Goal: Transaction & Acquisition: Purchase product/service

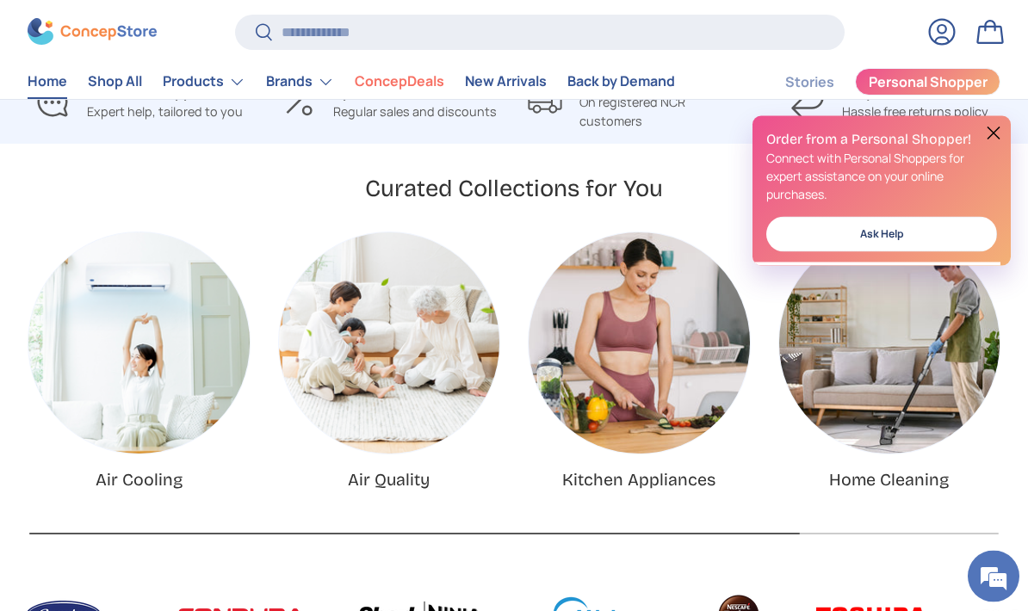
scroll to position [468, 0]
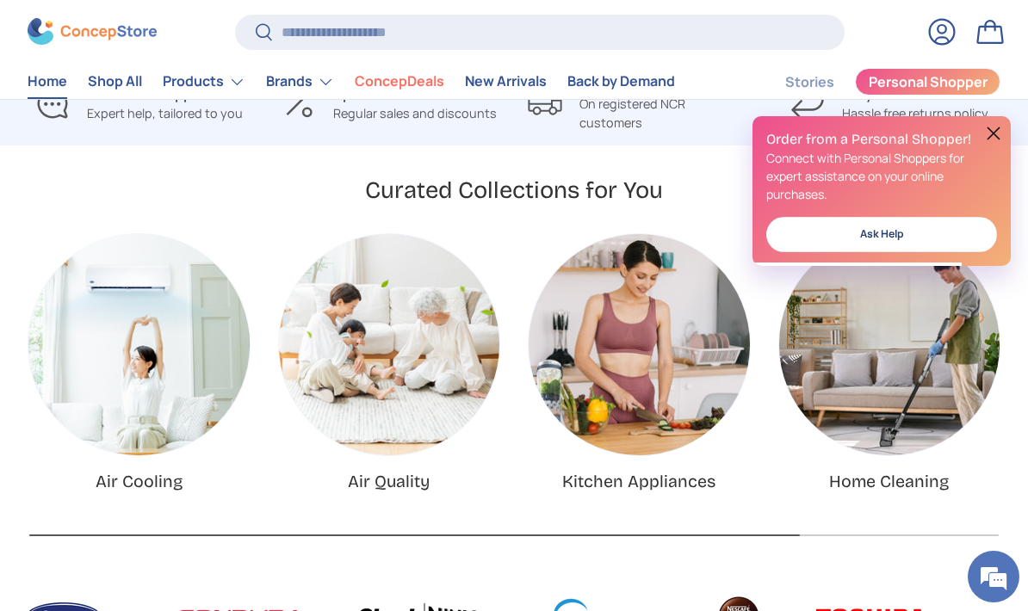
click at [978, 130] on h2 "Order from a Personal Shopper!" at bounding box center [881, 139] width 231 height 19
click at [901, 370] on img "Home Cleaning" at bounding box center [889, 344] width 221 height 221
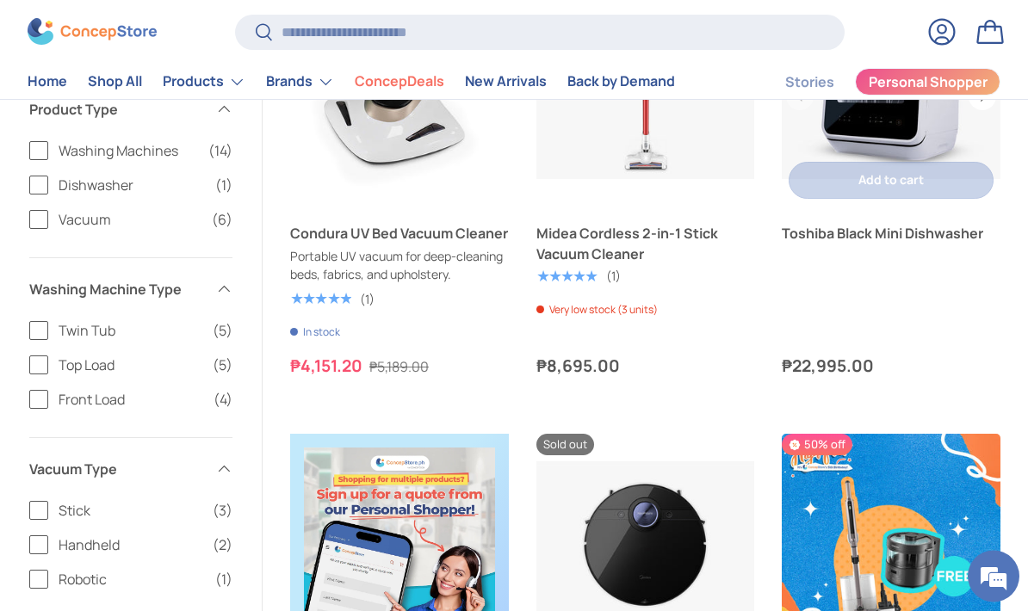
scroll to position [652, 0]
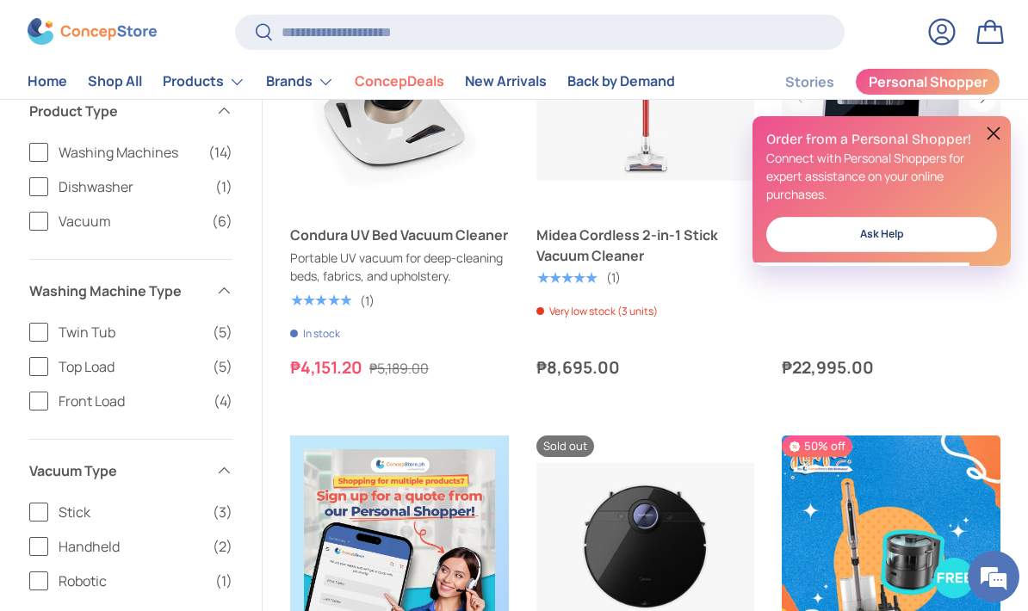
click at [999, 130] on button at bounding box center [994, 133] width 21 height 21
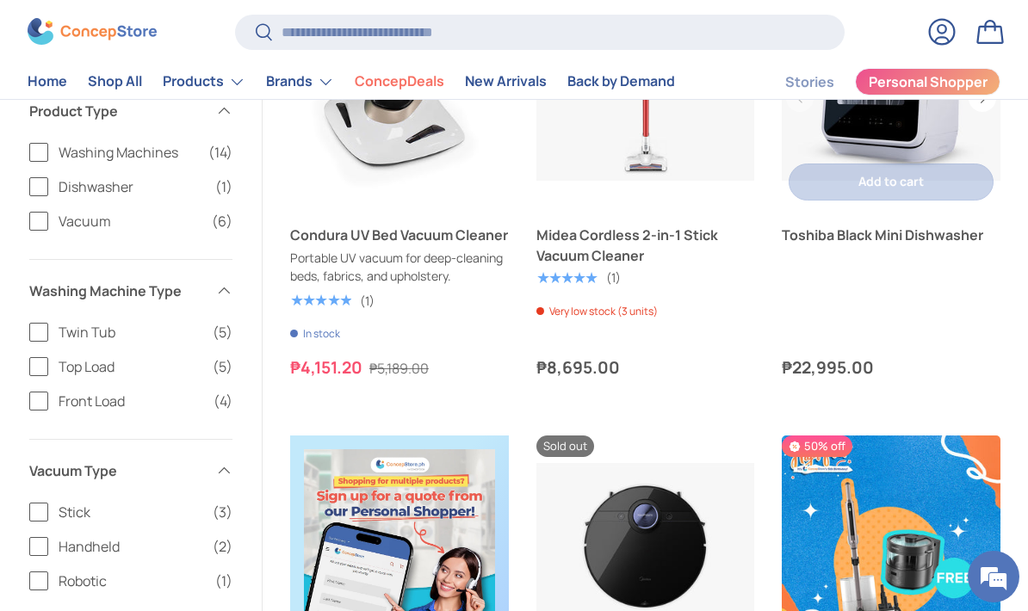
click at [895, 233] on link "Toshiba Black Mini Dishwasher" at bounding box center [891, 235] width 219 height 21
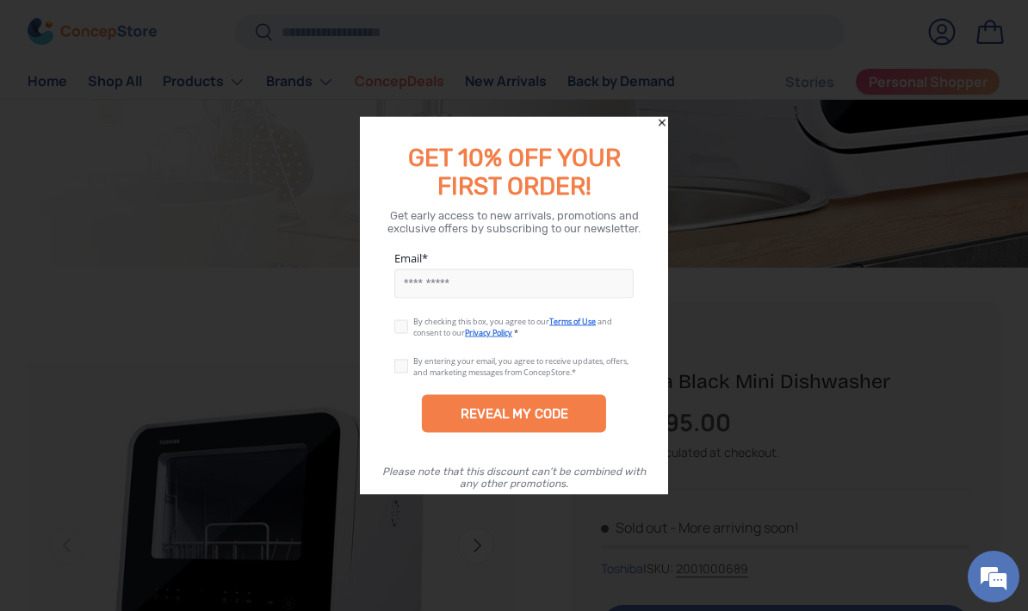
scroll to position [375, 0]
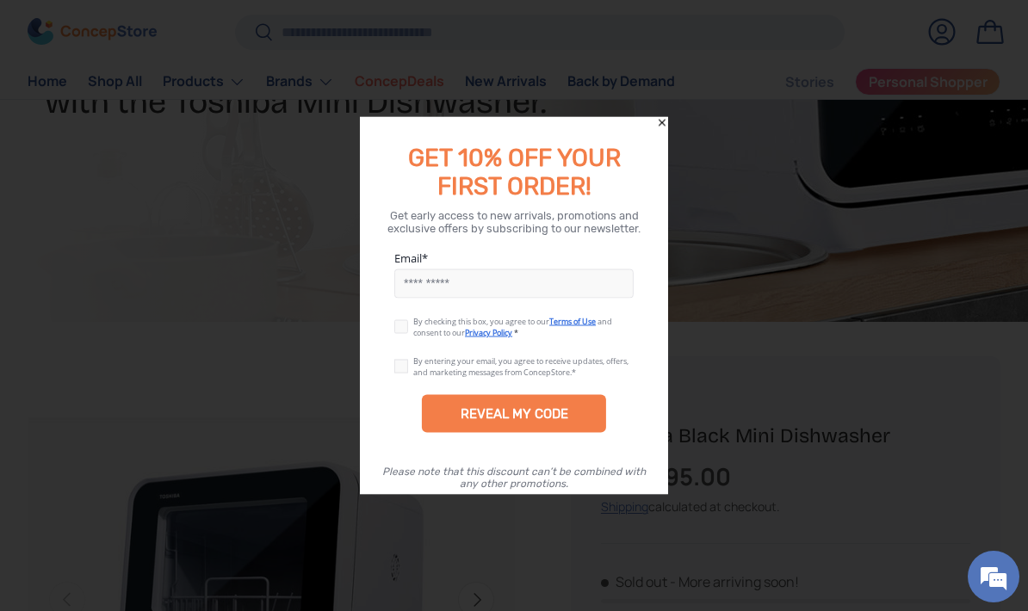
click at [665, 122] on icon "Close" at bounding box center [662, 123] width 12 height 12
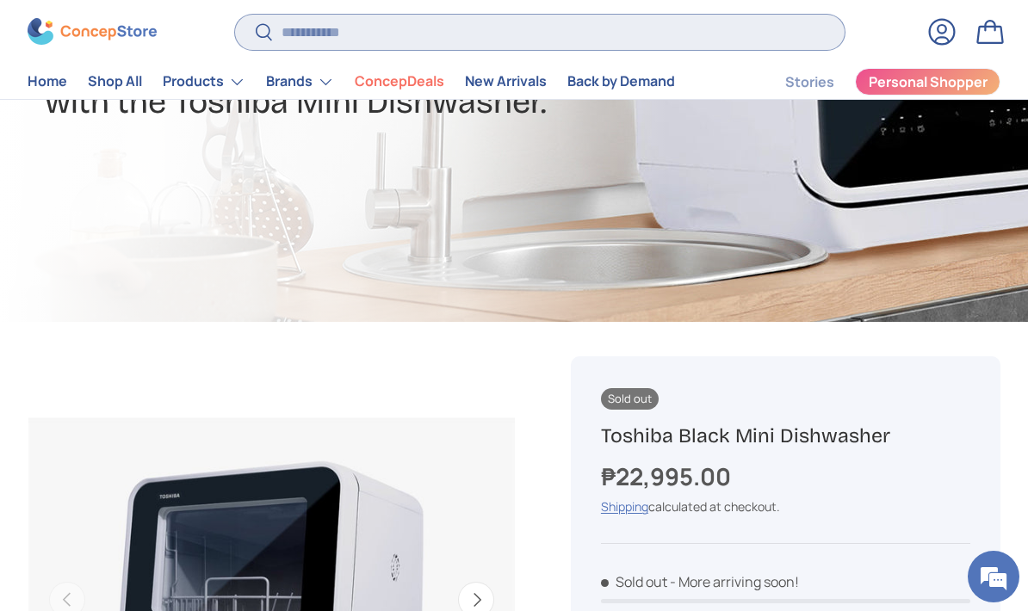
click at [360, 33] on input "Search" at bounding box center [540, 32] width 611 height 35
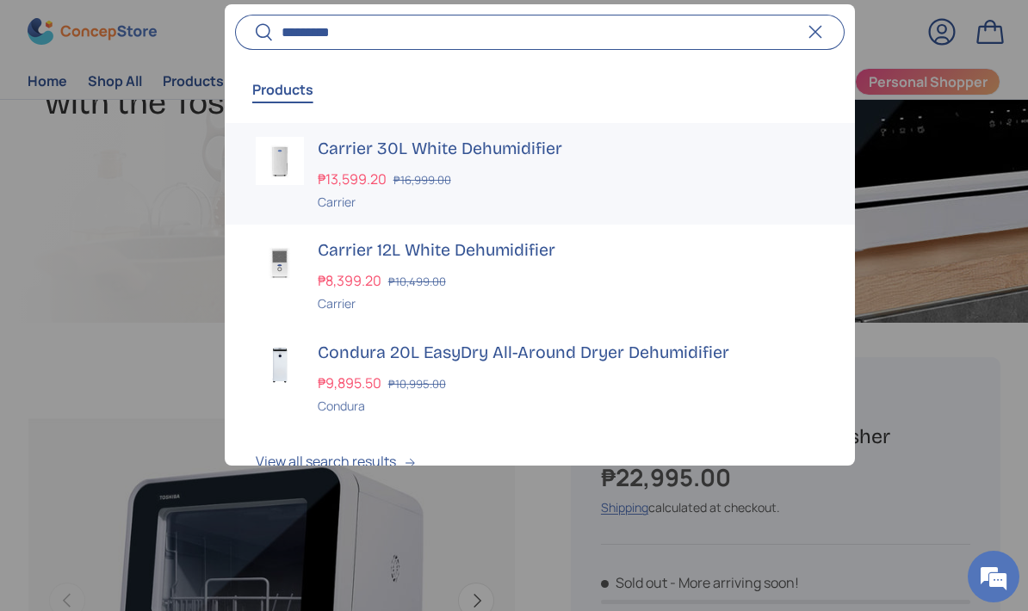
type input "*********"
click at [496, 169] on div "₱13,599.20 ₱16,999.00" at bounding box center [571, 179] width 507 height 21
click at [530, 385] on div "₱9,895.50 ₱10,995.00" at bounding box center [571, 383] width 507 height 21
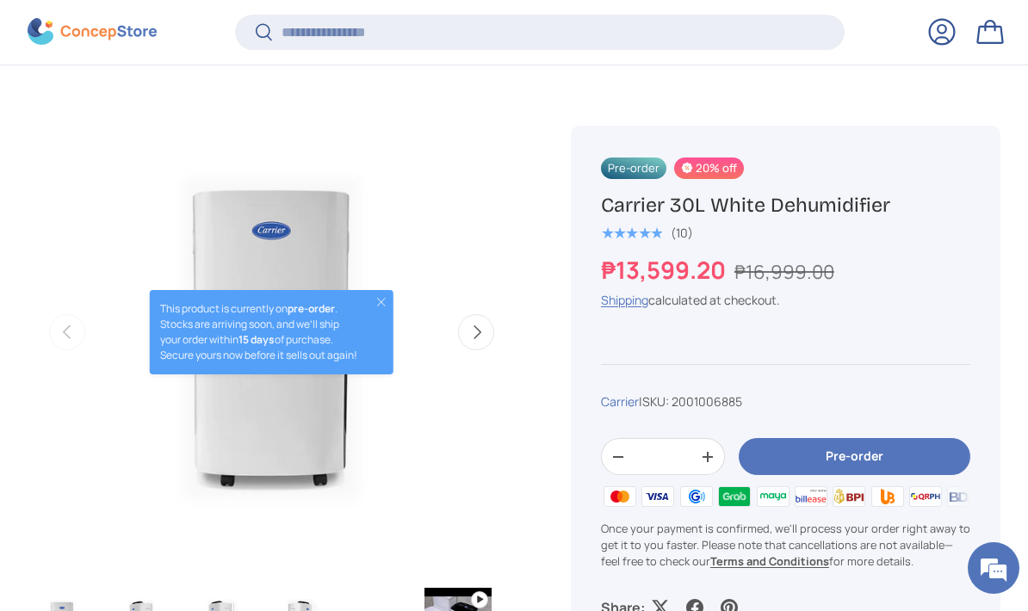
scroll to position [554, 0]
click at [819, 467] on button "Pre-order" at bounding box center [855, 457] width 232 height 37
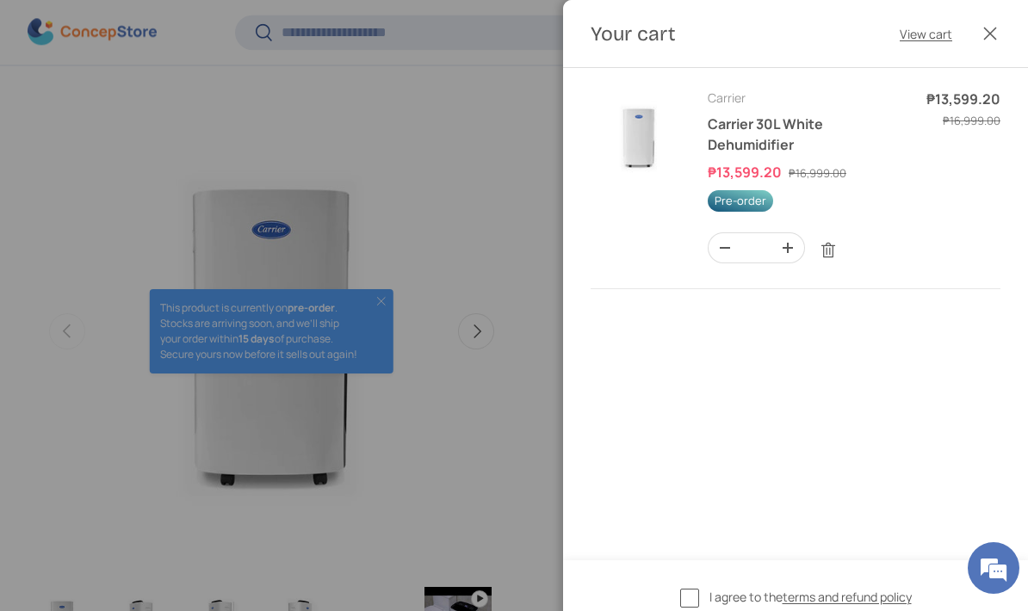
scroll to position [0, 0]
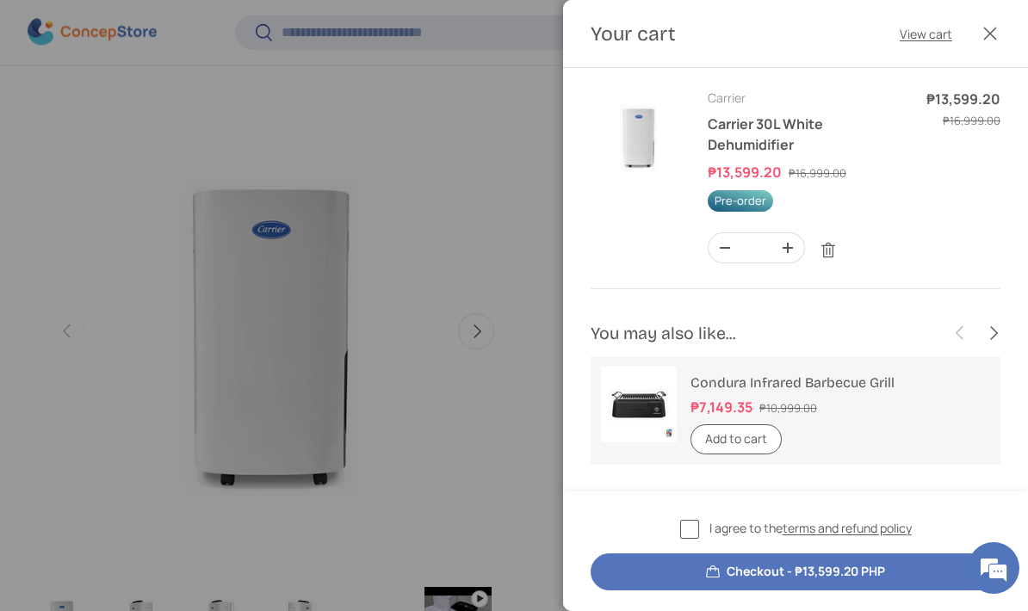
click at [989, 32] on button "Close" at bounding box center [990, 34] width 38 height 38
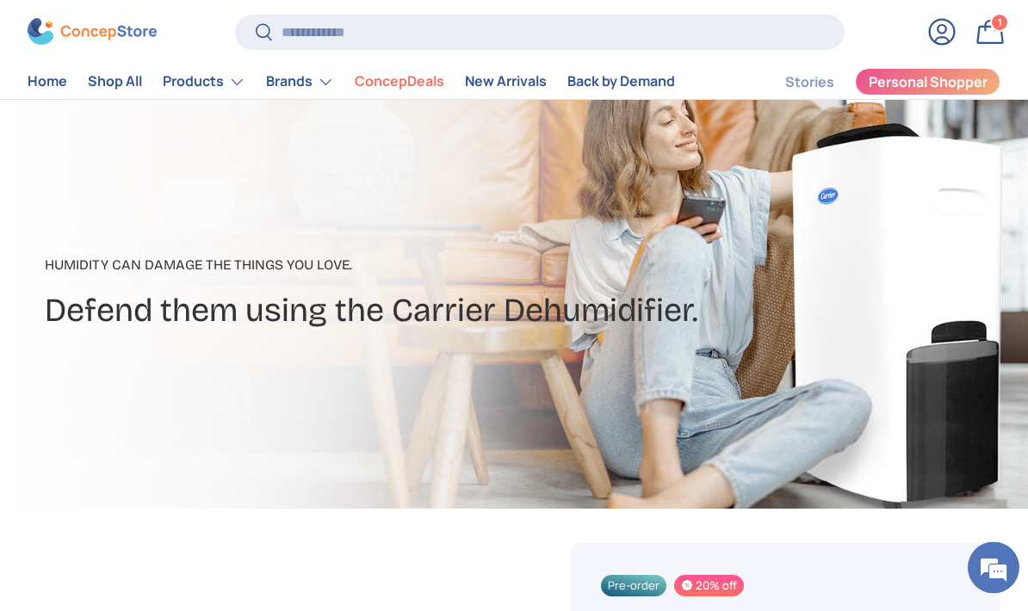
scroll to position [102, 0]
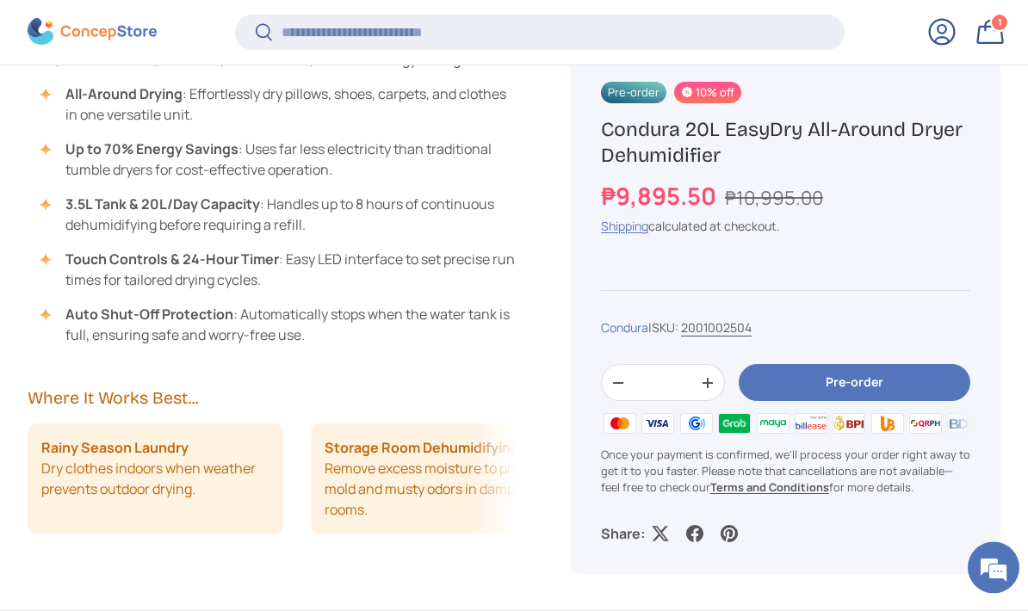
scroll to position [1302, 0]
click at [892, 377] on button "Pre-order" at bounding box center [855, 383] width 232 height 37
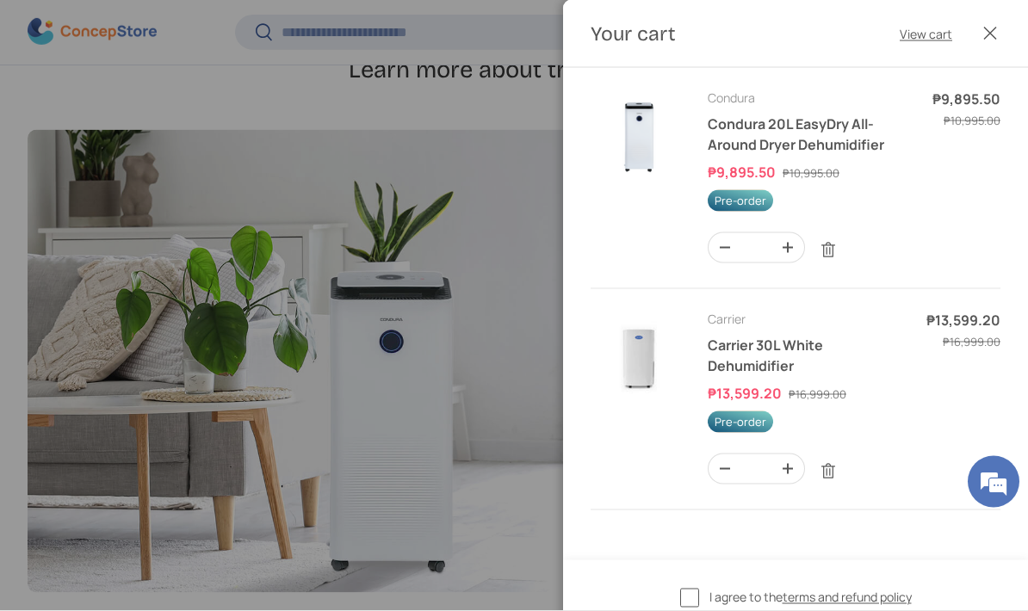
scroll to position [0, 0]
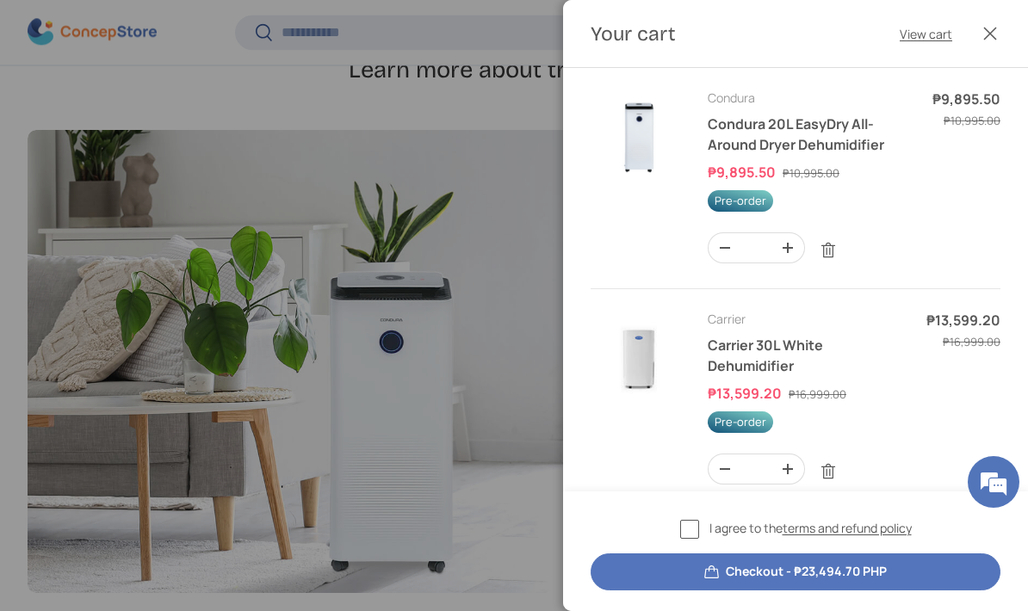
click at [715, 470] on button "-" at bounding box center [725, 469] width 33 height 29
type input "*"
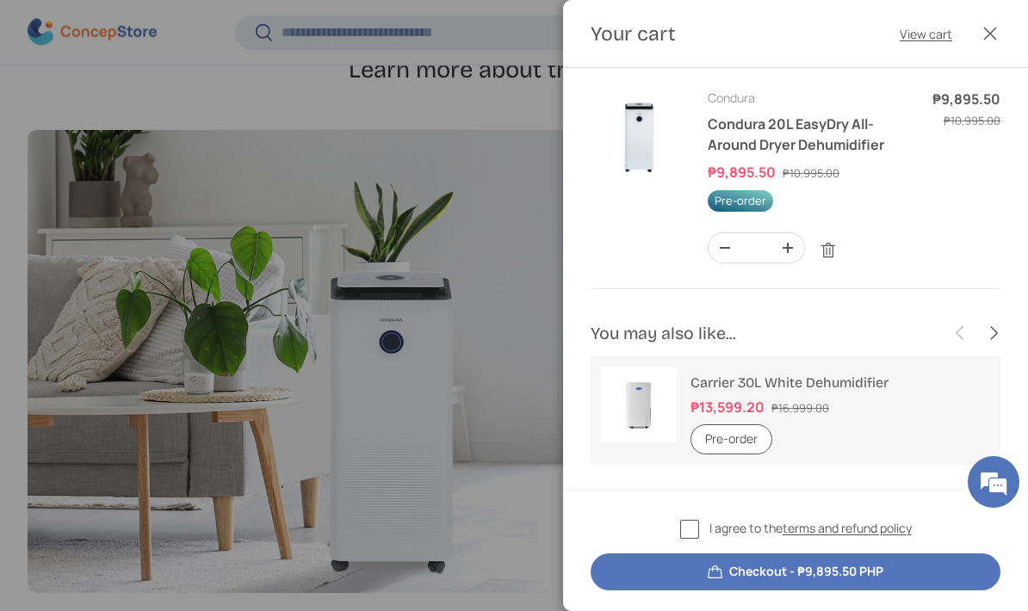
click at [998, 26] on button "Close" at bounding box center [990, 34] width 38 height 38
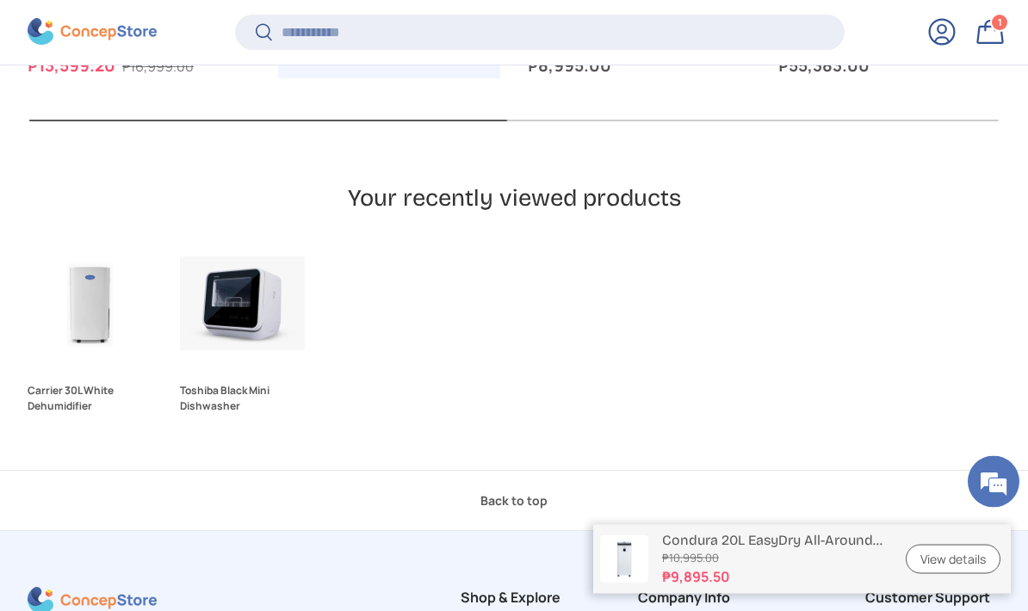
scroll to position [4576, 0]
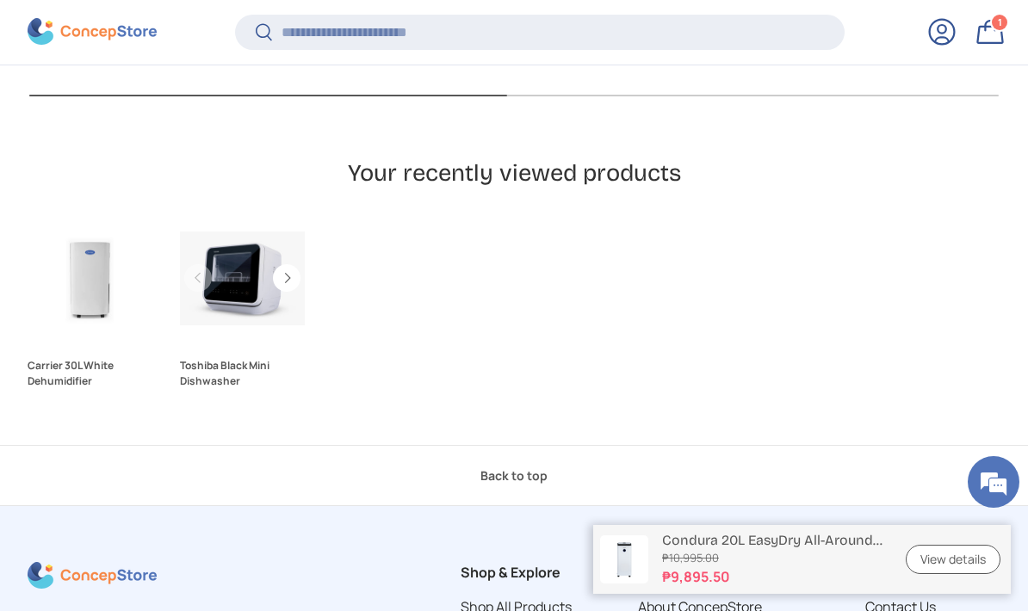
click at [238, 270] on img "Toshiba Black Mini Dishwasher" at bounding box center [242, 278] width 125 height 125
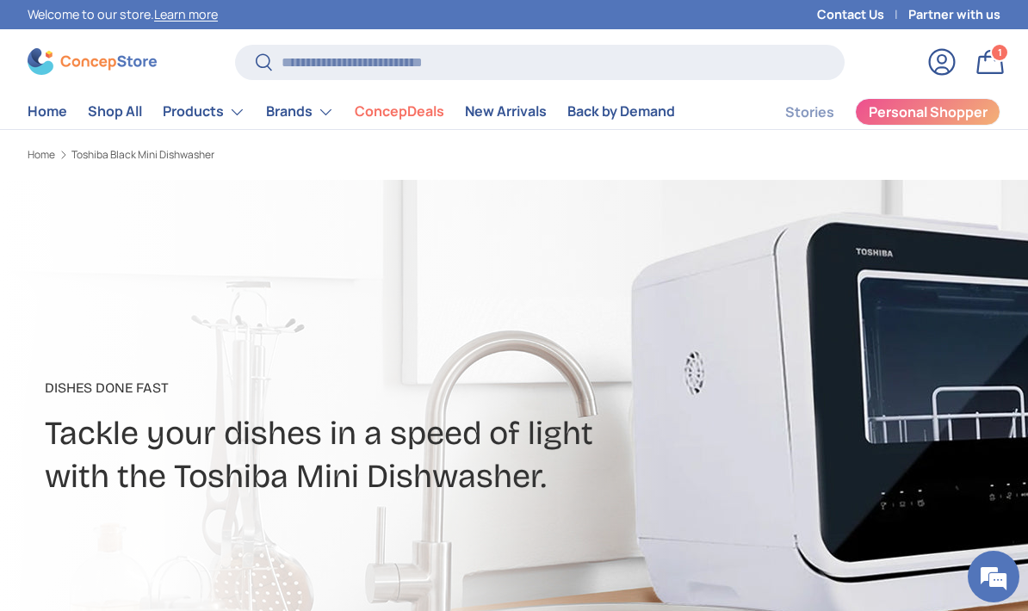
scroll to position [1, 0]
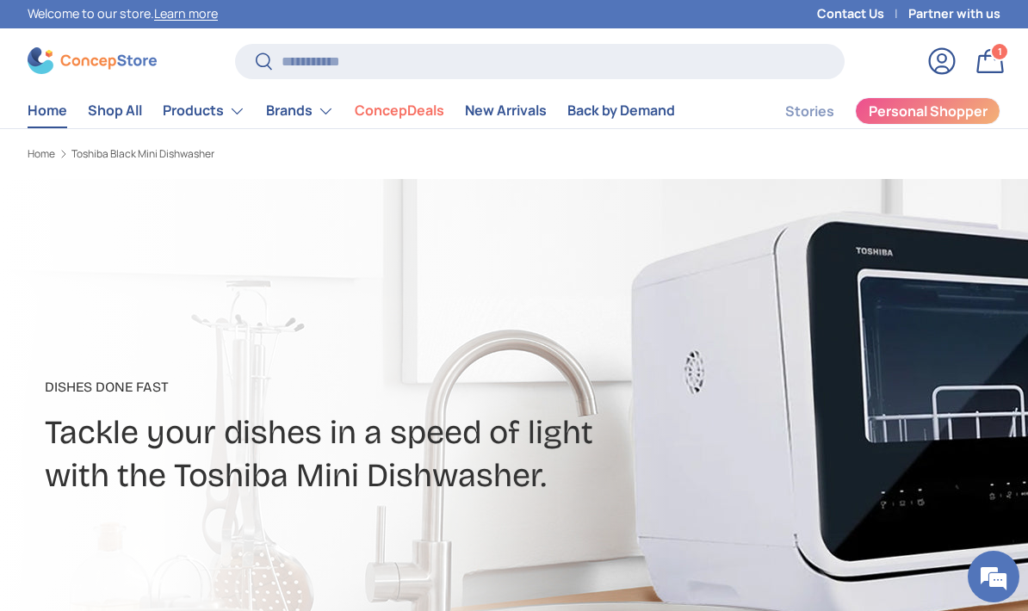
click at [34, 109] on link "Home" at bounding box center [48, 111] width 40 height 34
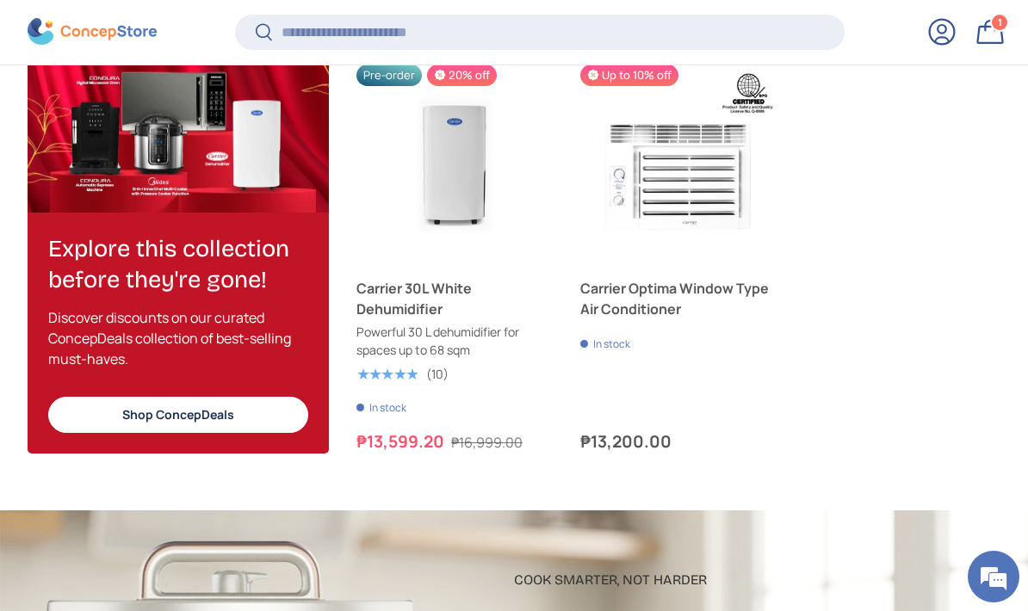
scroll to position [2610, 0]
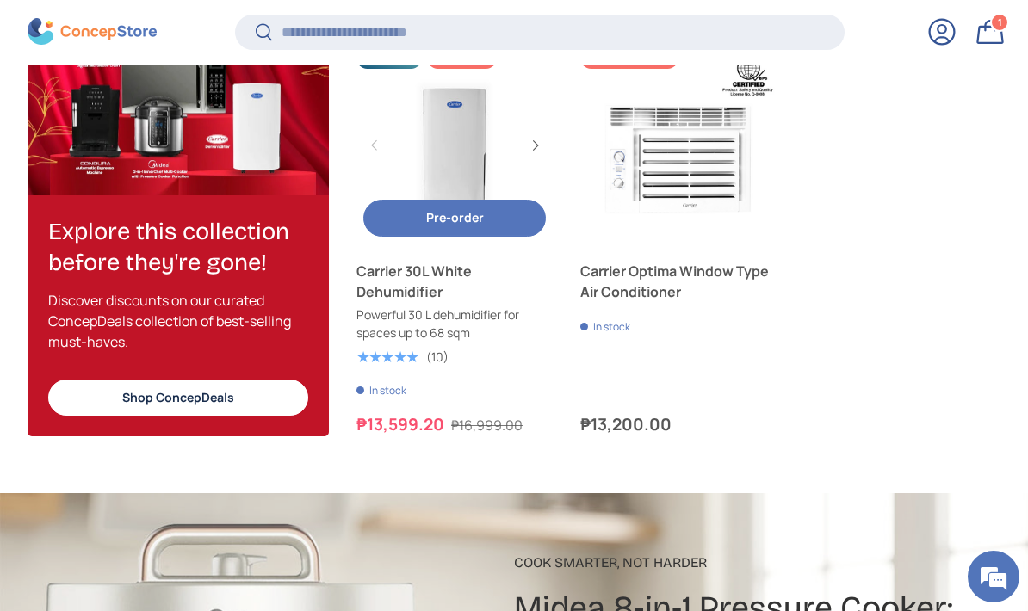
click at [450, 286] on link "Carrier 30L White Dehumidifier" at bounding box center [455, 281] width 196 height 41
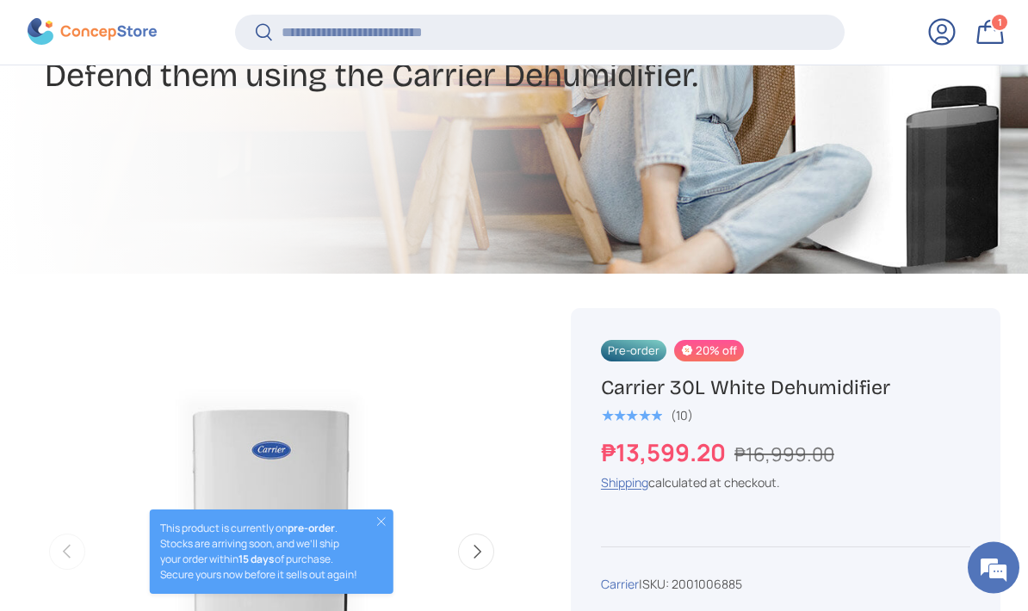
scroll to position [346, 0]
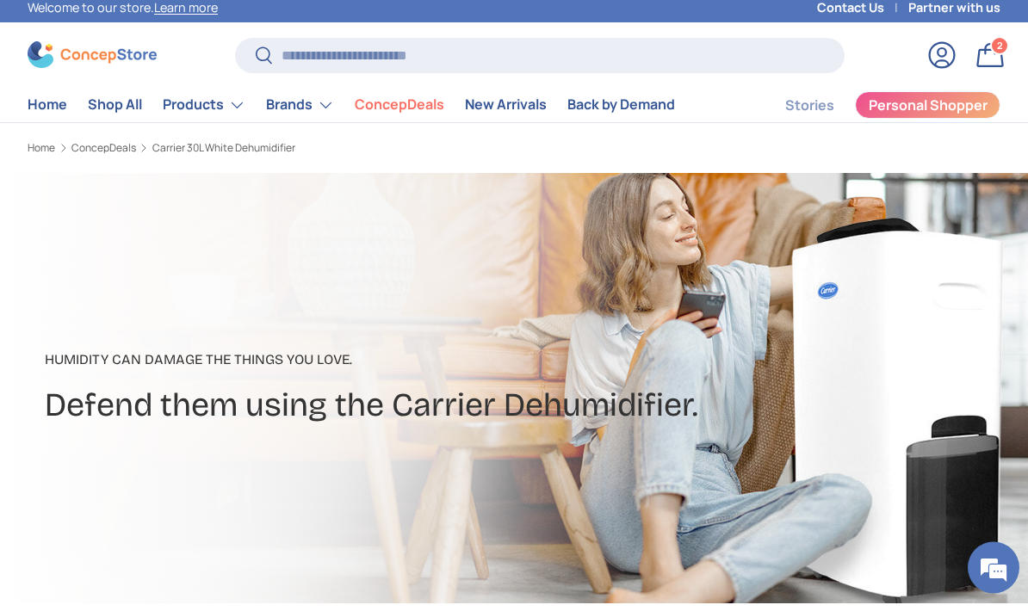
scroll to position [0, 0]
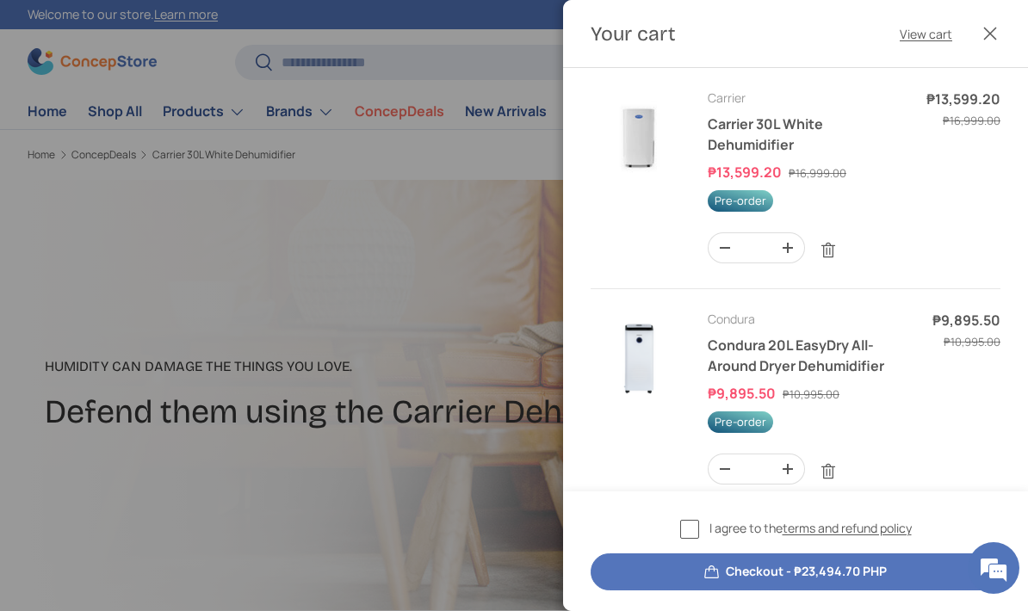
click at [996, 30] on button "Close" at bounding box center [990, 34] width 38 height 38
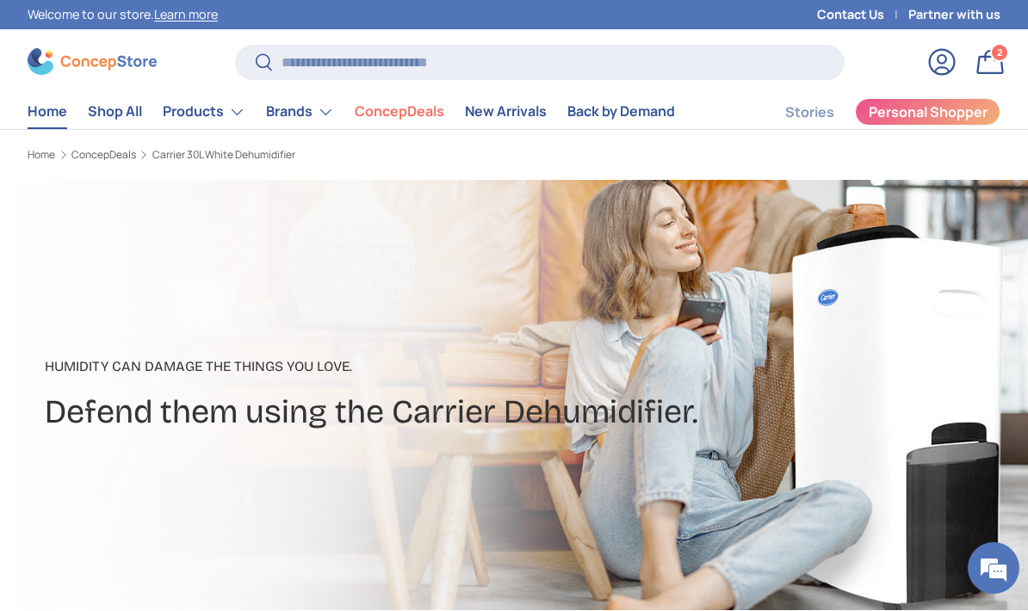
click at [35, 121] on link "Home" at bounding box center [48, 112] width 40 height 34
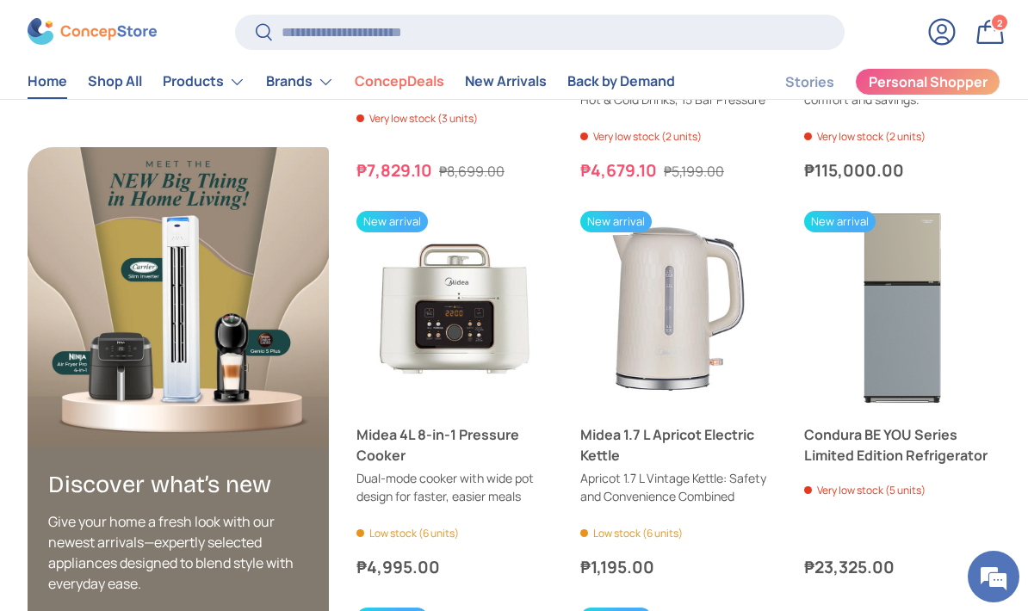
scroll to position [3657, 0]
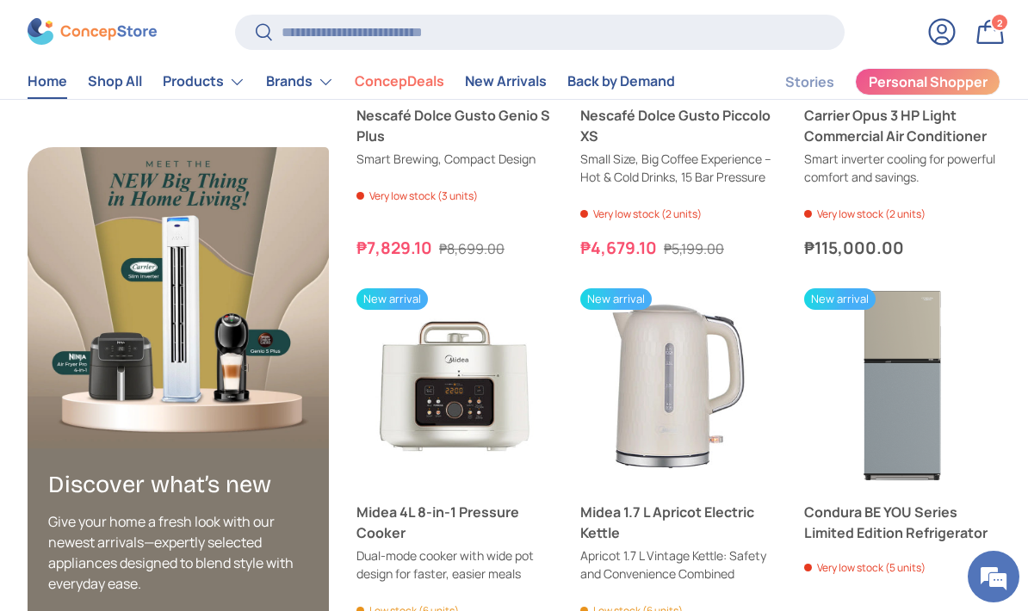
click at [176, 86] on summary "Products" at bounding box center [203, 82] width 103 height 34
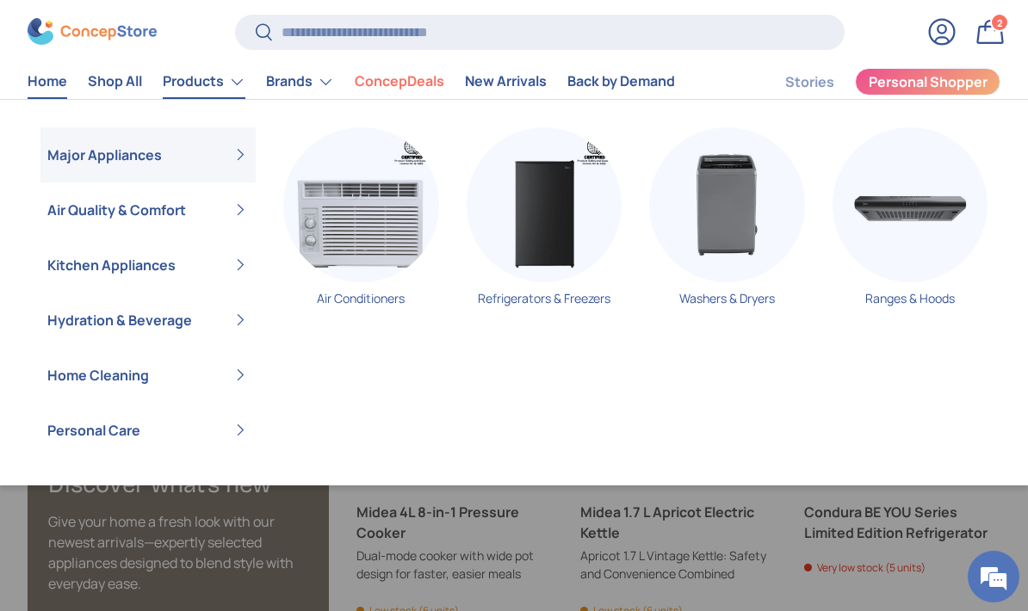
click at [91, 328] on summary "Hydration & Beverage" at bounding box center [147, 320] width 215 height 55
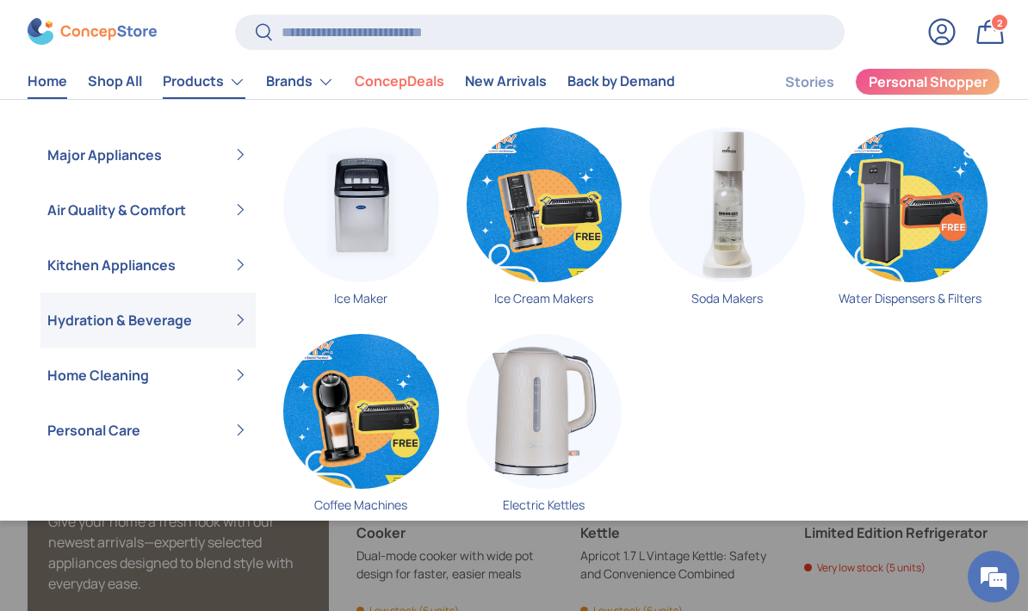
click at [96, 375] on summary "Home Cleaning" at bounding box center [147, 375] width 215 height 55
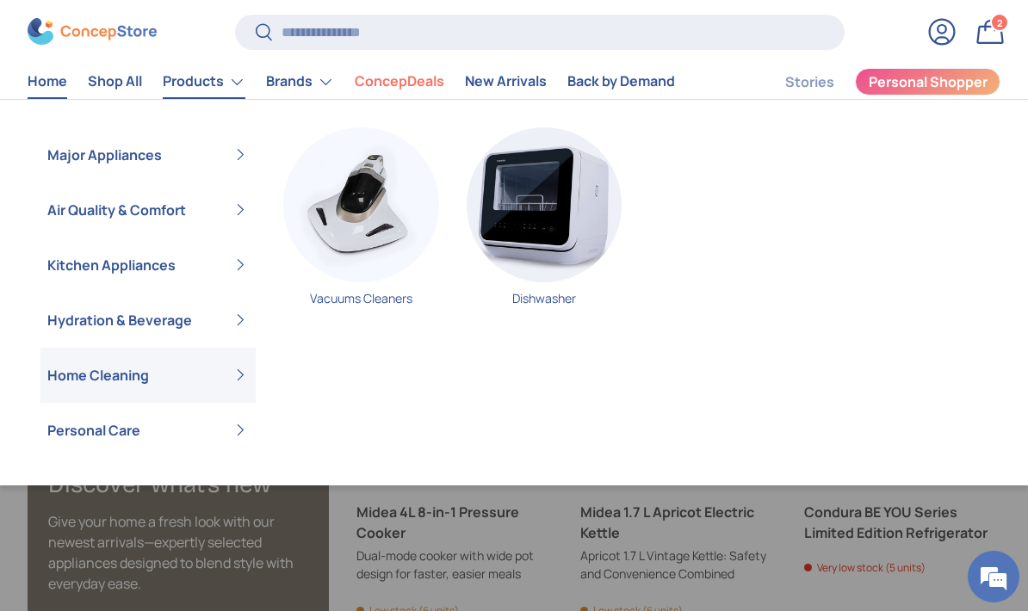
click at [95, 438] on summary "Personal Care" at bounding box center [147, 430] width 215 height 55
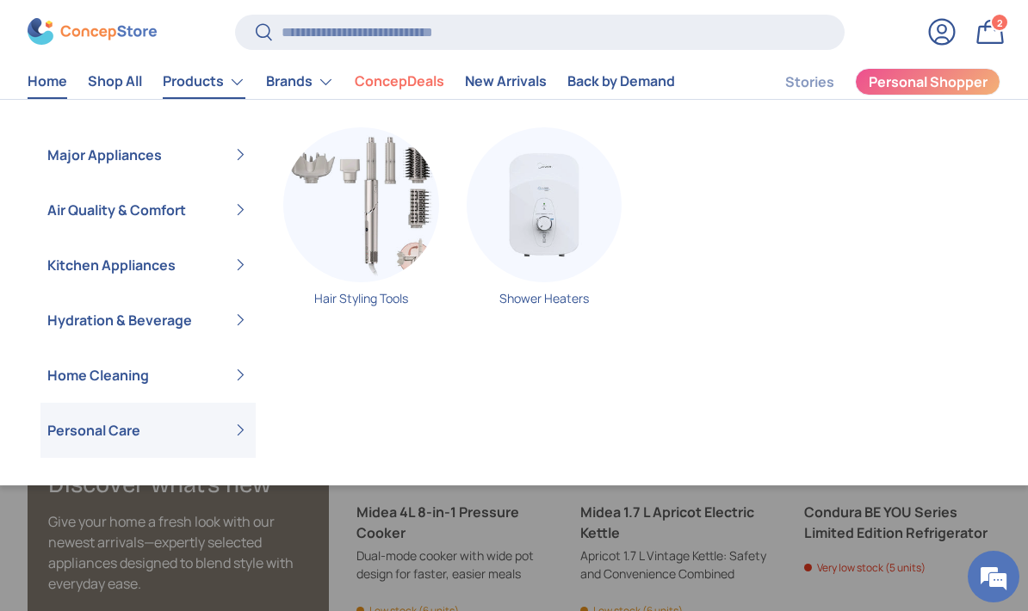
click at [124, 156] on summary "Major Appliances" at bounding box center [147, 154] width 215 height 55
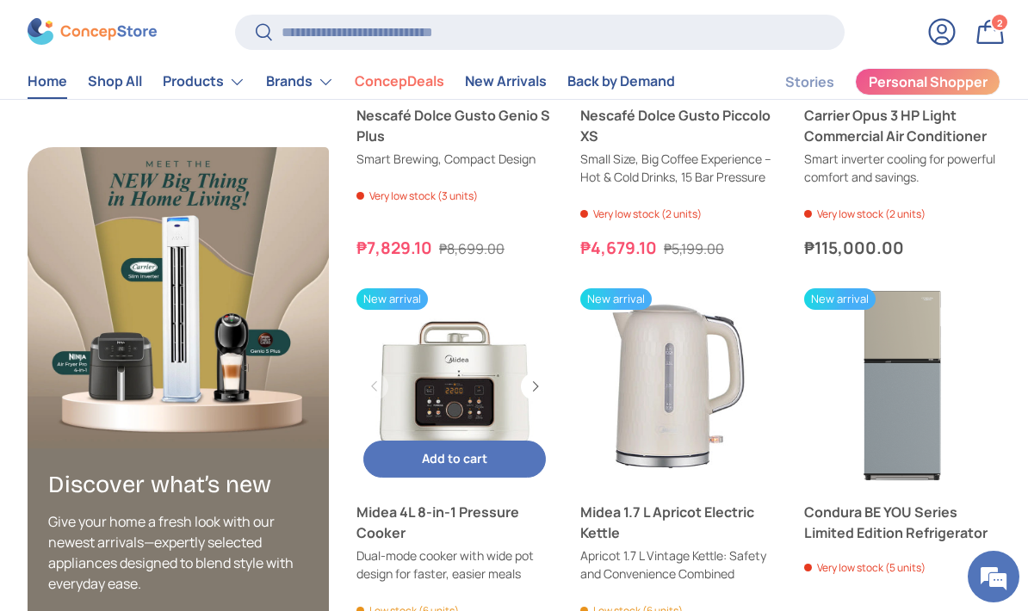
scroll to position [3642, 0]
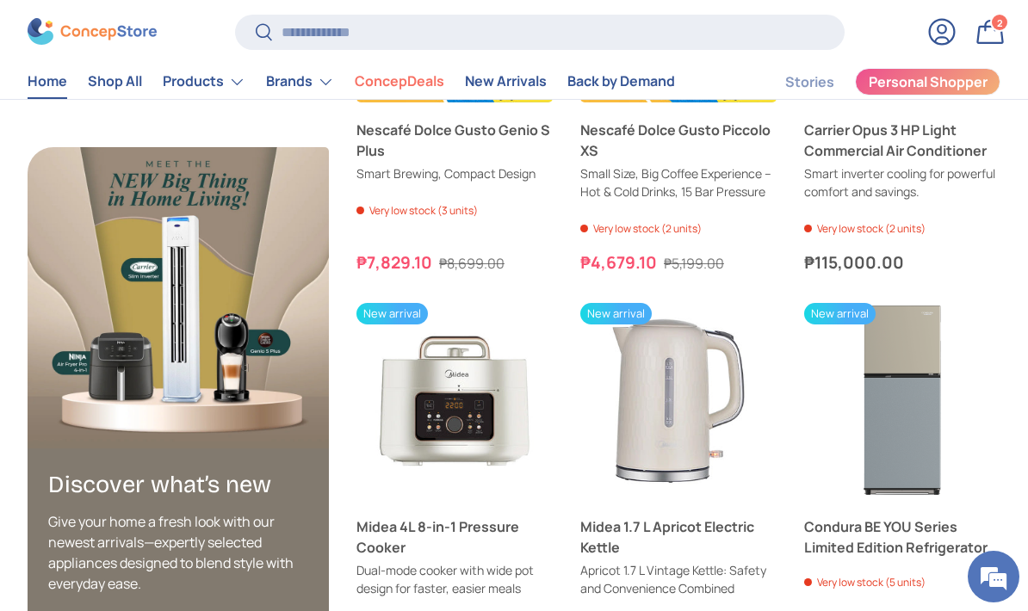
click at [27, 96] on header "Search Search Reset Log in Bag 2 2 items Menu Home Shop All Products Back Produ…" at bounding box center [514, 56] width 1028 height 86
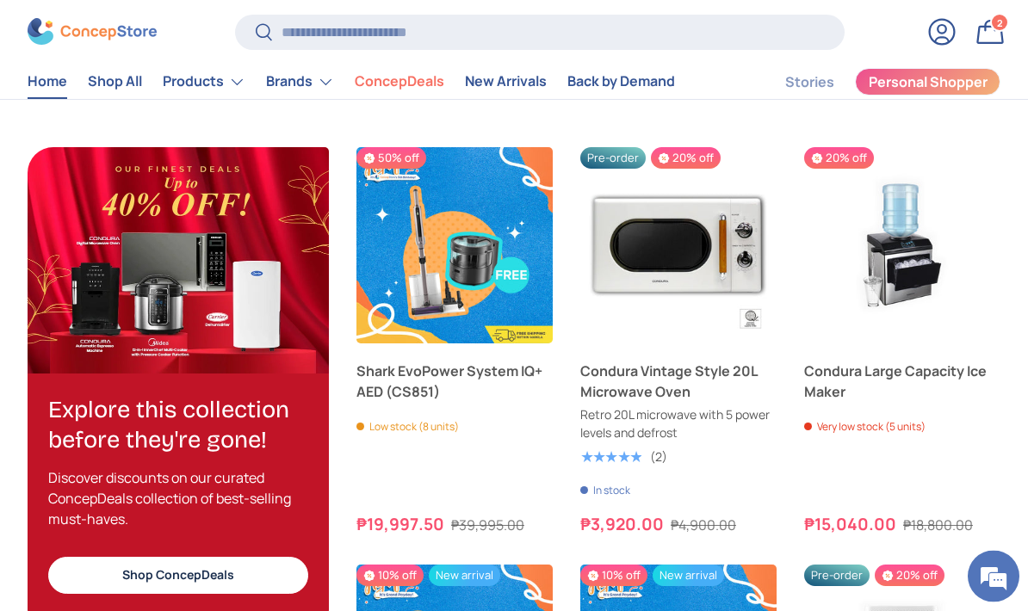
scroll to position [1497, 0]
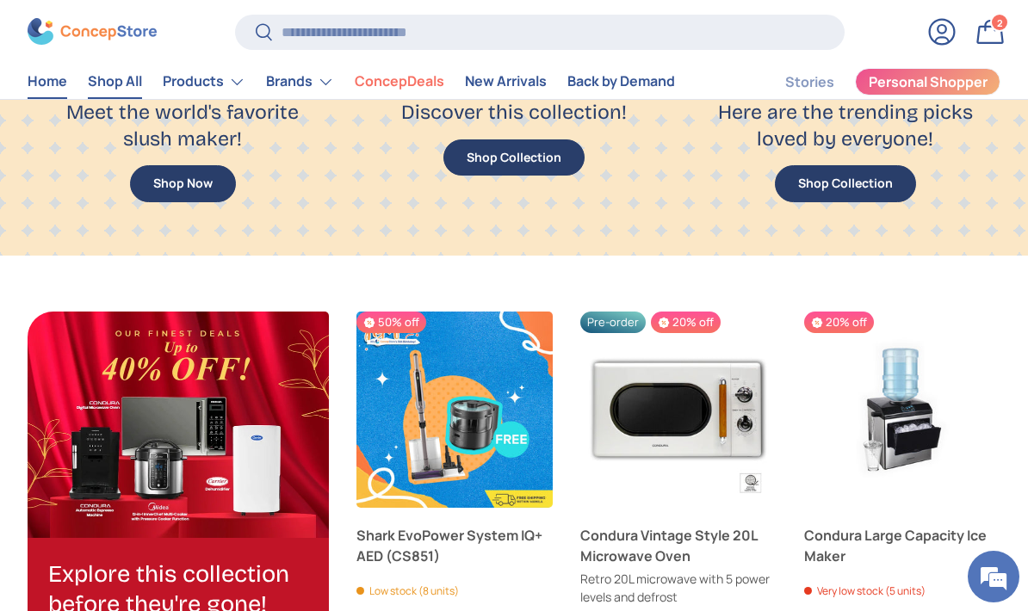
click at [121, 74] on link "Shop All" at bounding box center [115, 82] width 54 height 34
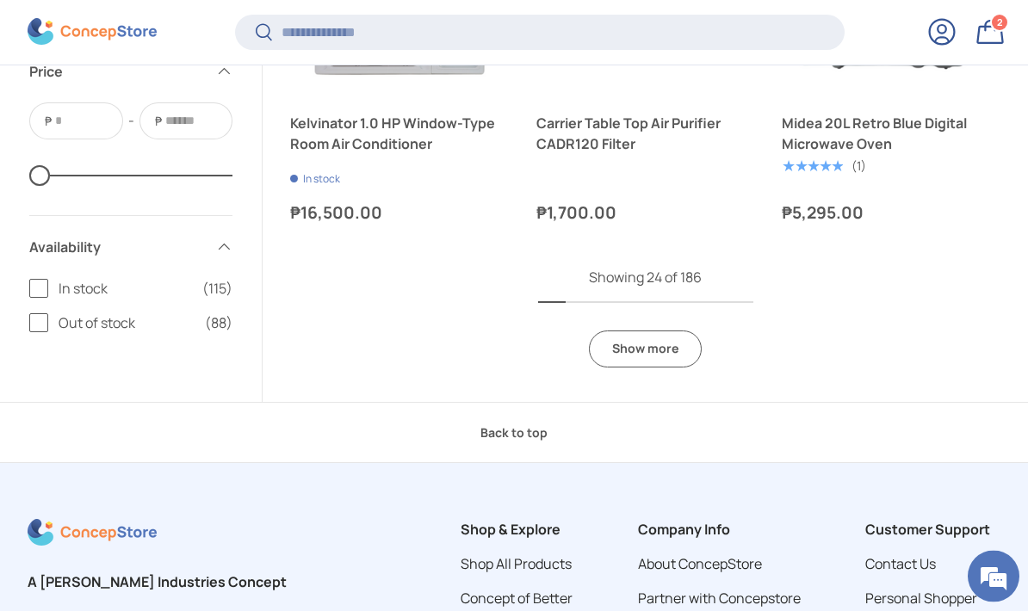
scroll to position [3761, 0]
click at [641, 331] on link "Show more" at bounding box center [645, 349] width 113 height 37
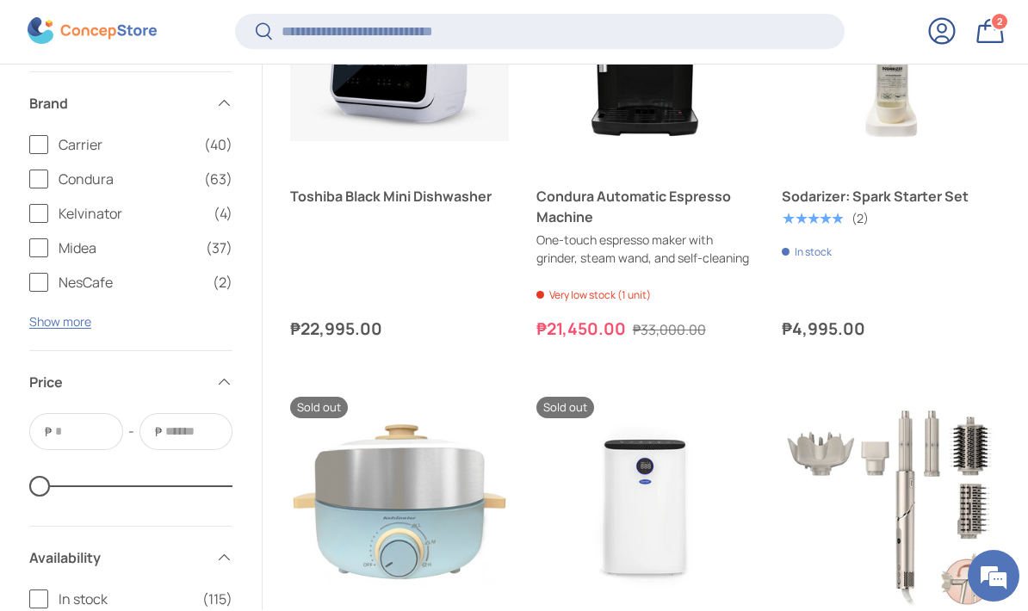
scroll to position [6140, 0]
